Goal: Information Seeking & Learning: Find specific fact

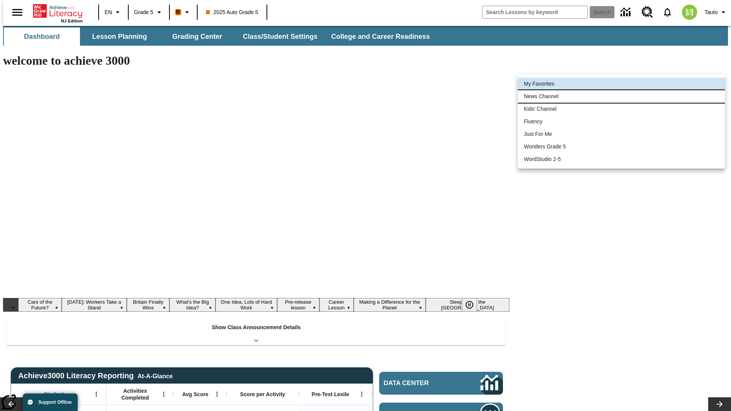
click at [621, 96] on li "News Channel" at bounding box center [621, 96] width 207 height 13
type input "120"
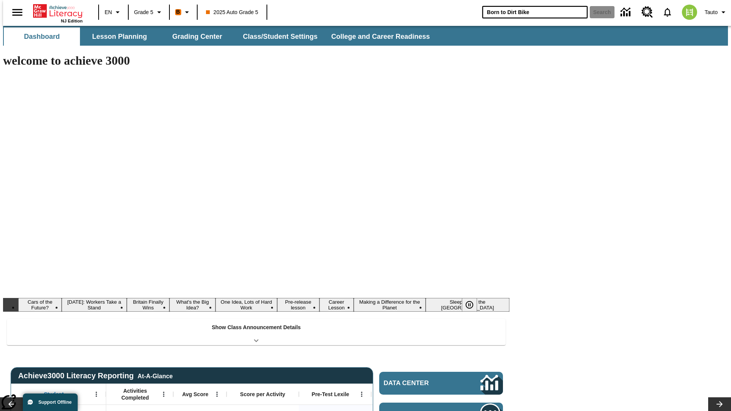
type input "Born to Dirt Bike"
click at [597, 12] on button "Search" at bounding box center [601, 12] width 25 height 12
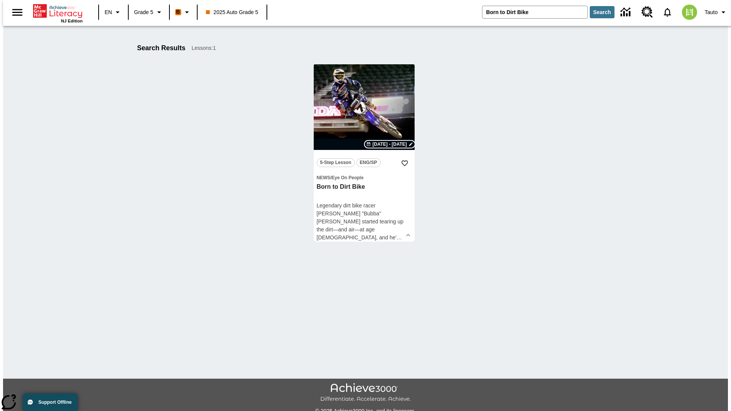
click at [390, 144] on span "[DATE] - [DATE]" at bounding box center [389, 144] width 34 height 7
